Goal: Task Accomplishment & Management: Manage account settings

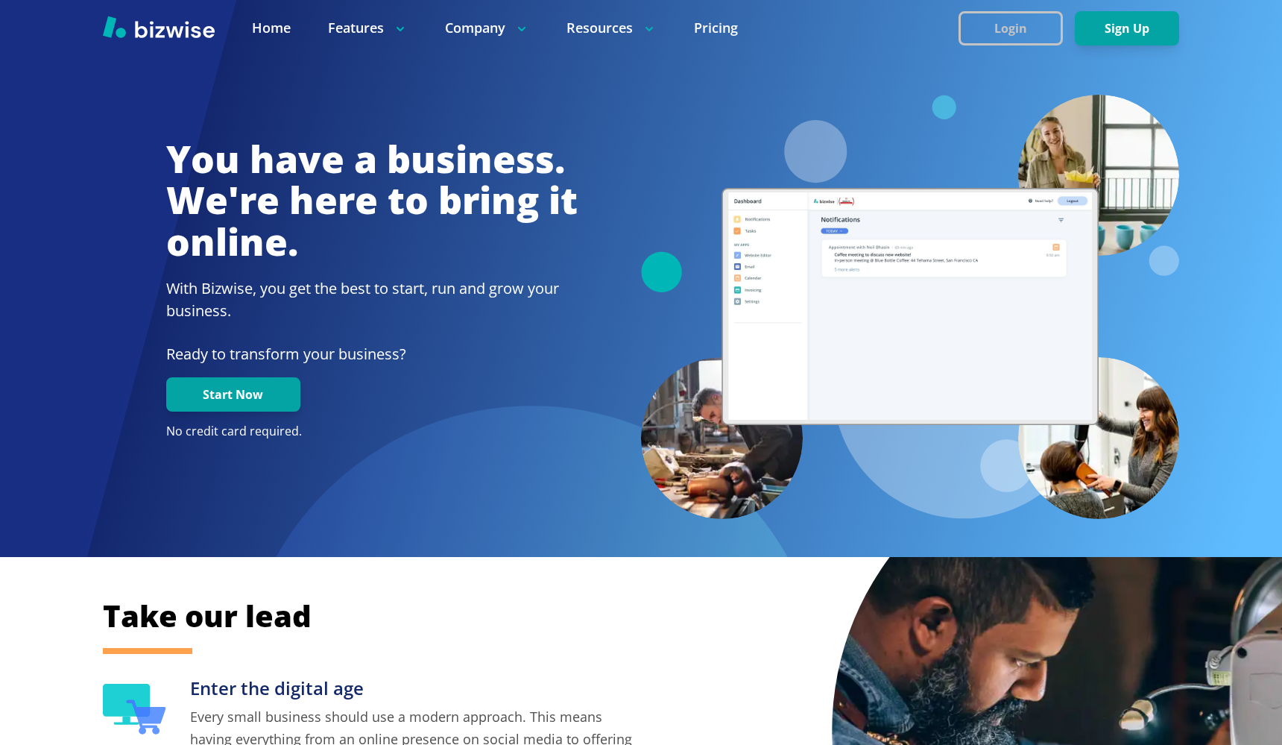
click at [1027, 29] on button "Login" at bounding box center [1011, 28] width 104 height 34
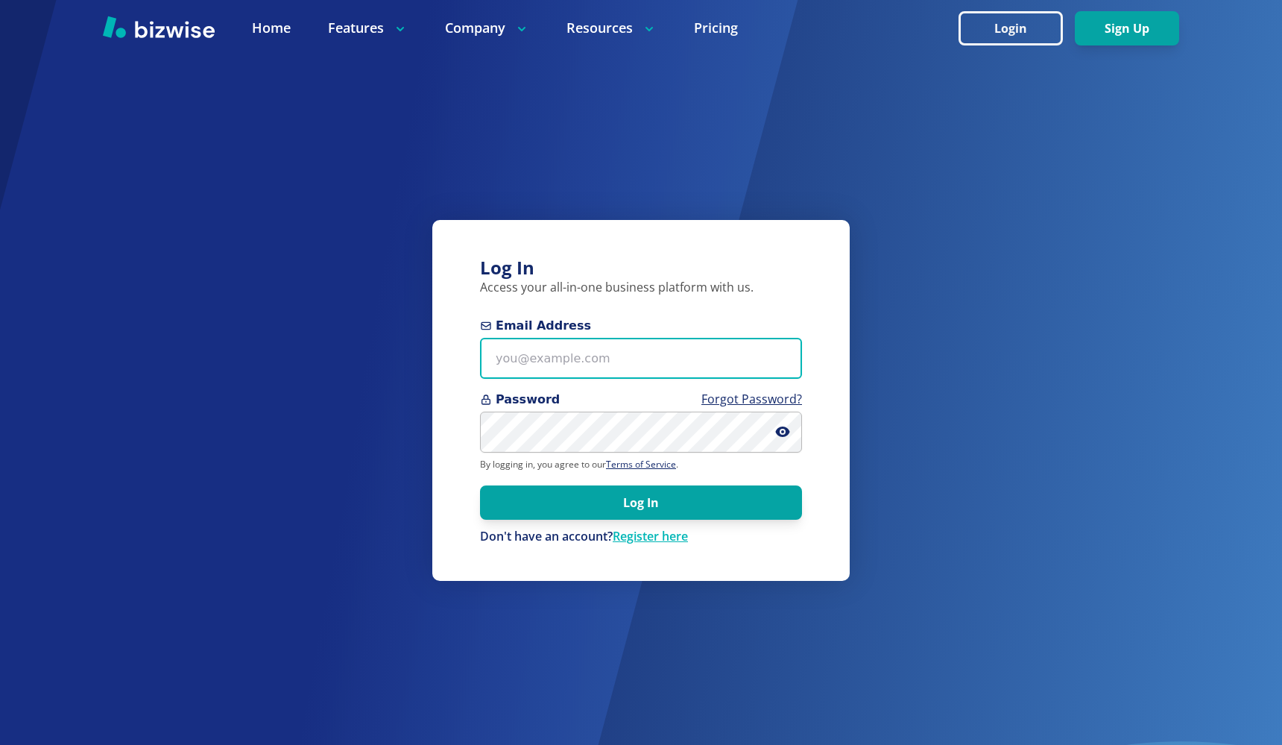
click at [680, 367] on input "Email Address" at bounding box center [641, 358] width 322 height 41
paste input "doulavonda@gmail.com"
type input "doulavonda@gmail.com"
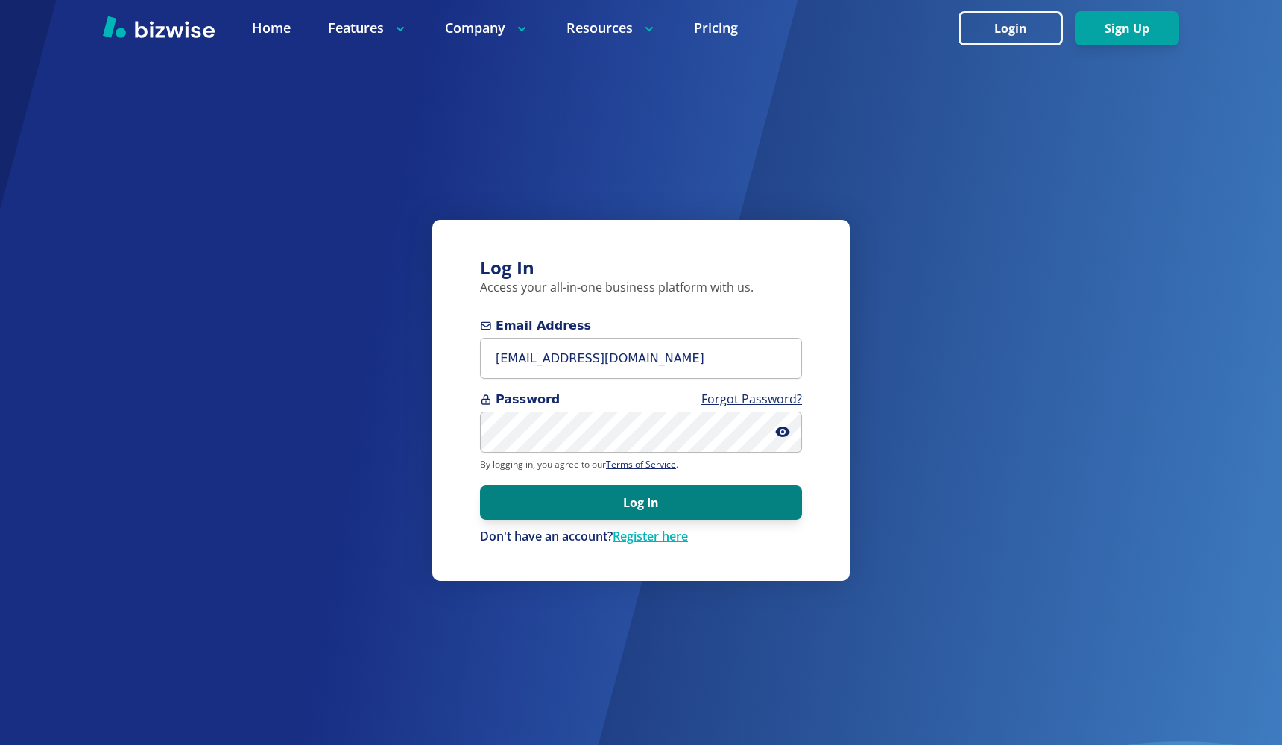
click at [690, 517] on button "Log In" at bounding box center [641, 502] width 322 height 34
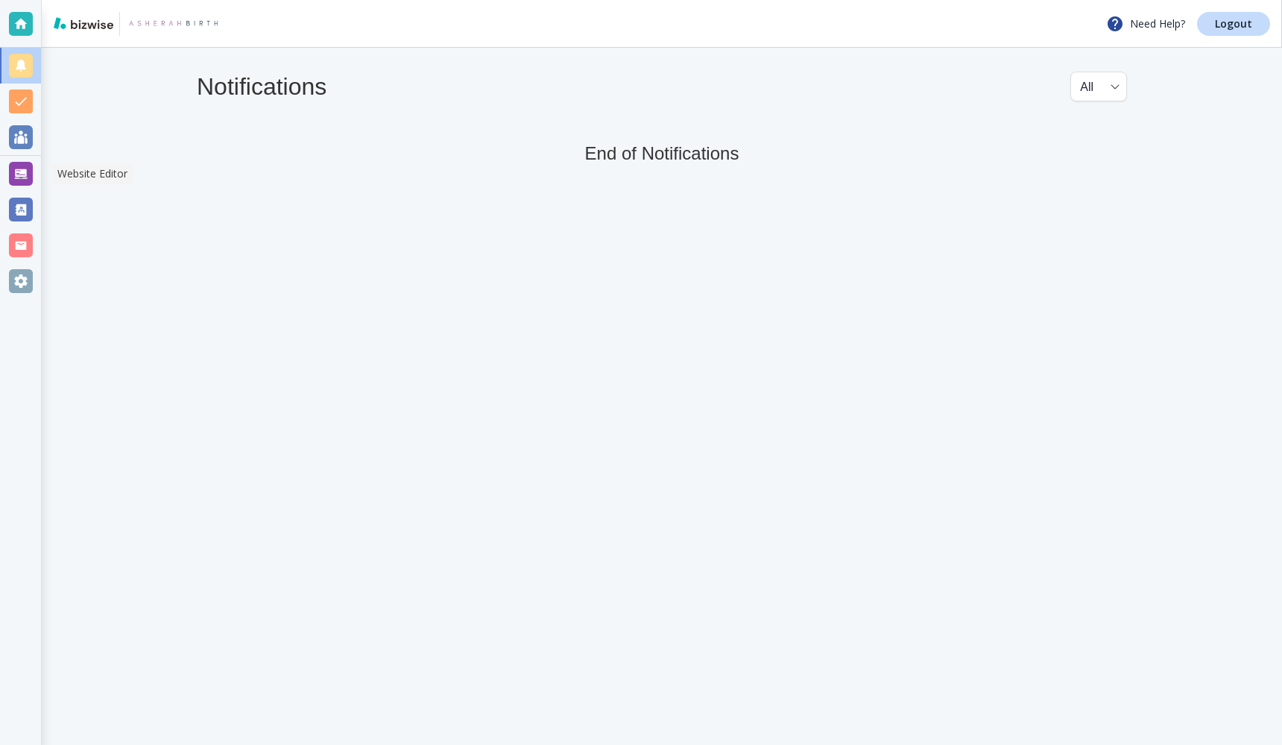
click at [19, 171] on div at bounding box center [21, 174] width 24 height 24
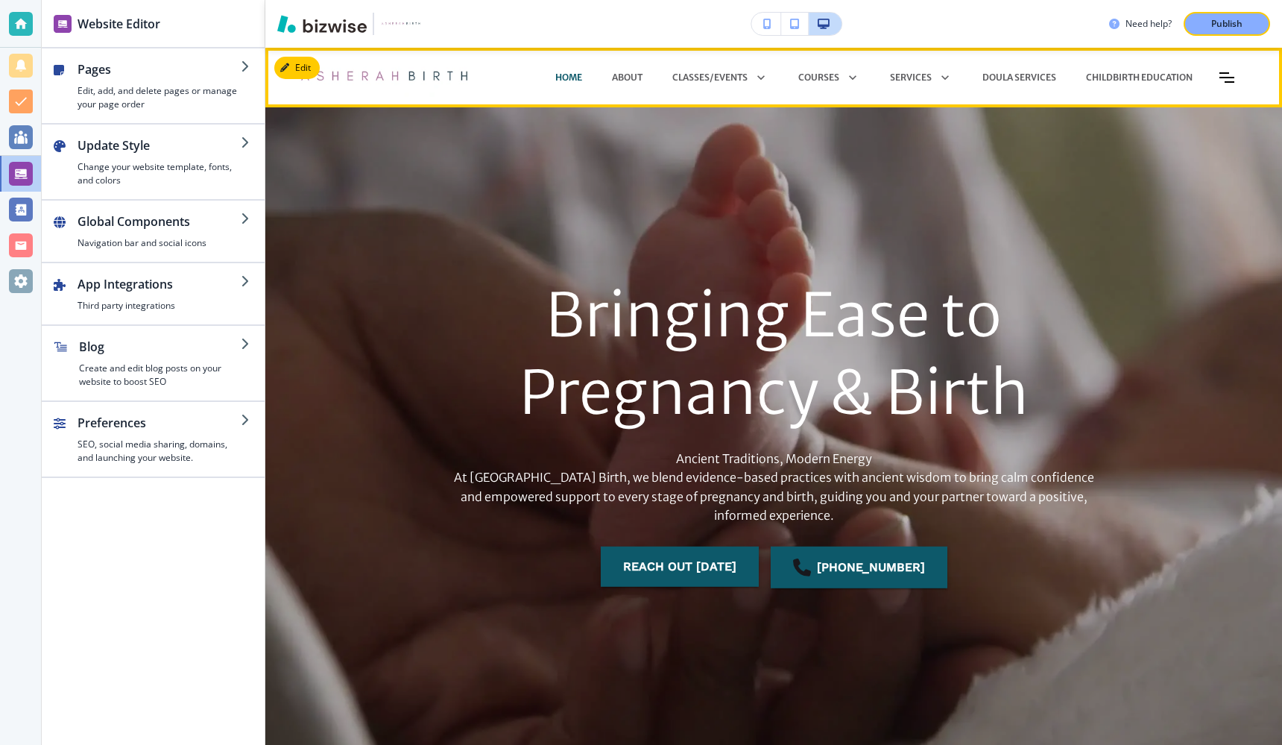
click at [564, 84] on div "HOME" at bounding box center [569, 77] width 57 height 45
click at [618, 79] on p "About" at bounding box center [627, 77] width 31 height 13
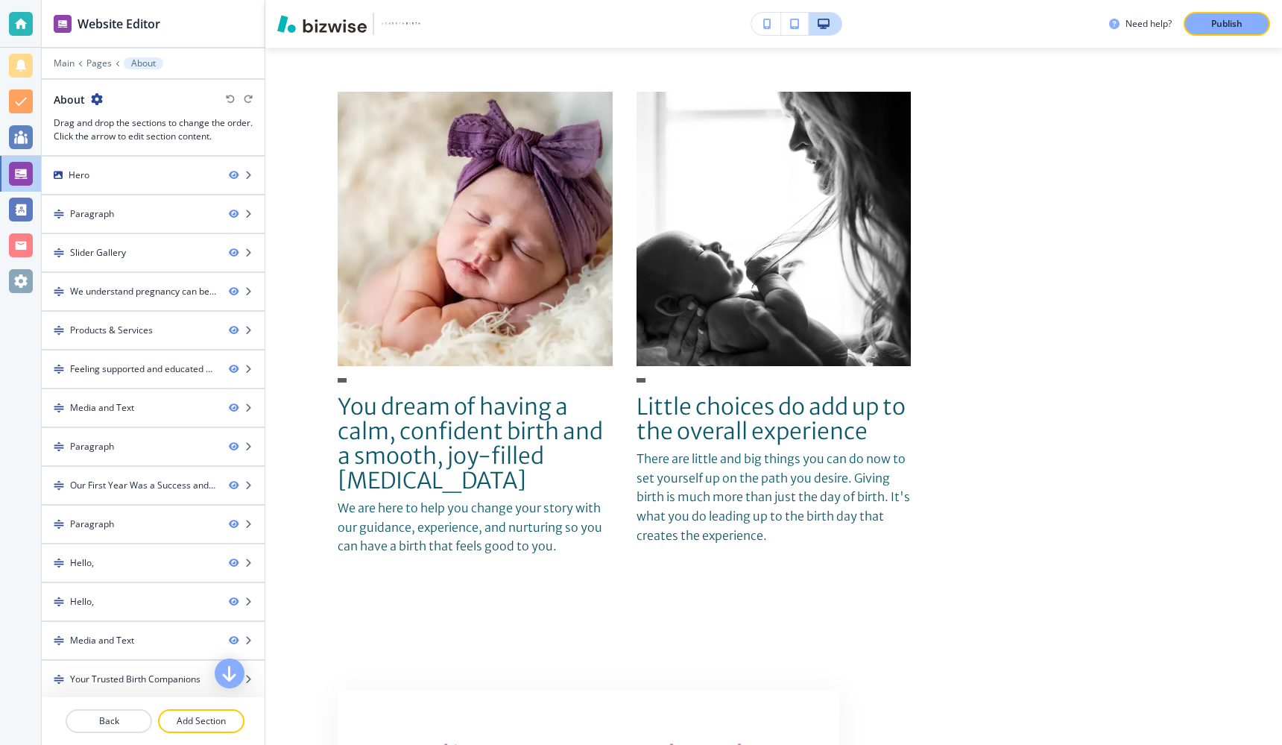
scroll to position [2090, 0]
